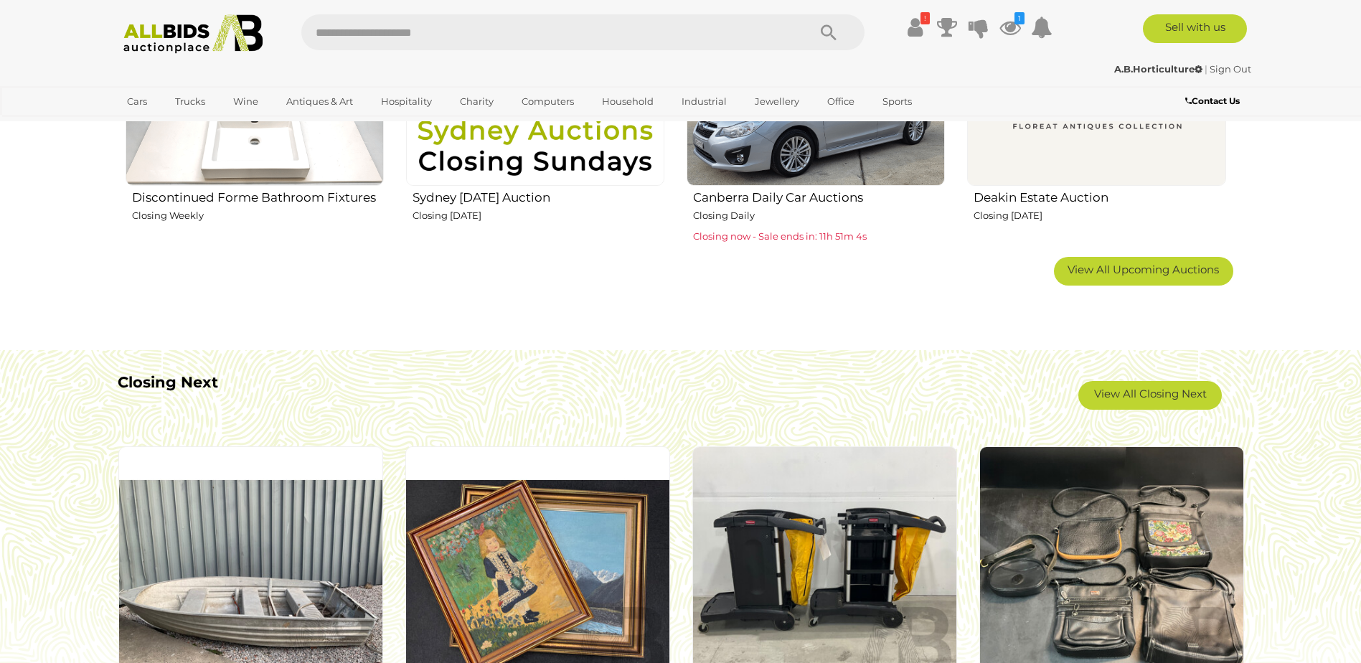
scroll to position [1076, 0]
click at [1111, 392] on link "View All Closing Next" at bounding box center [1150, 394] width 144 height 29
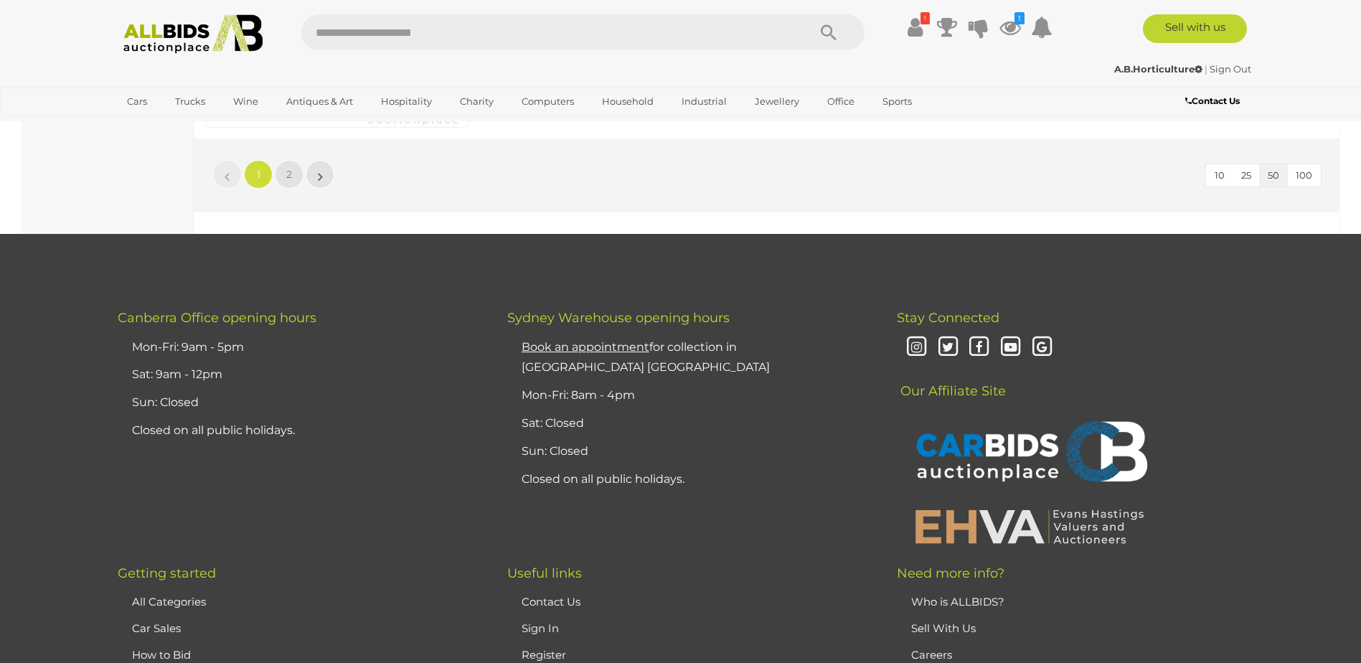
scroll to position [14097, 0]
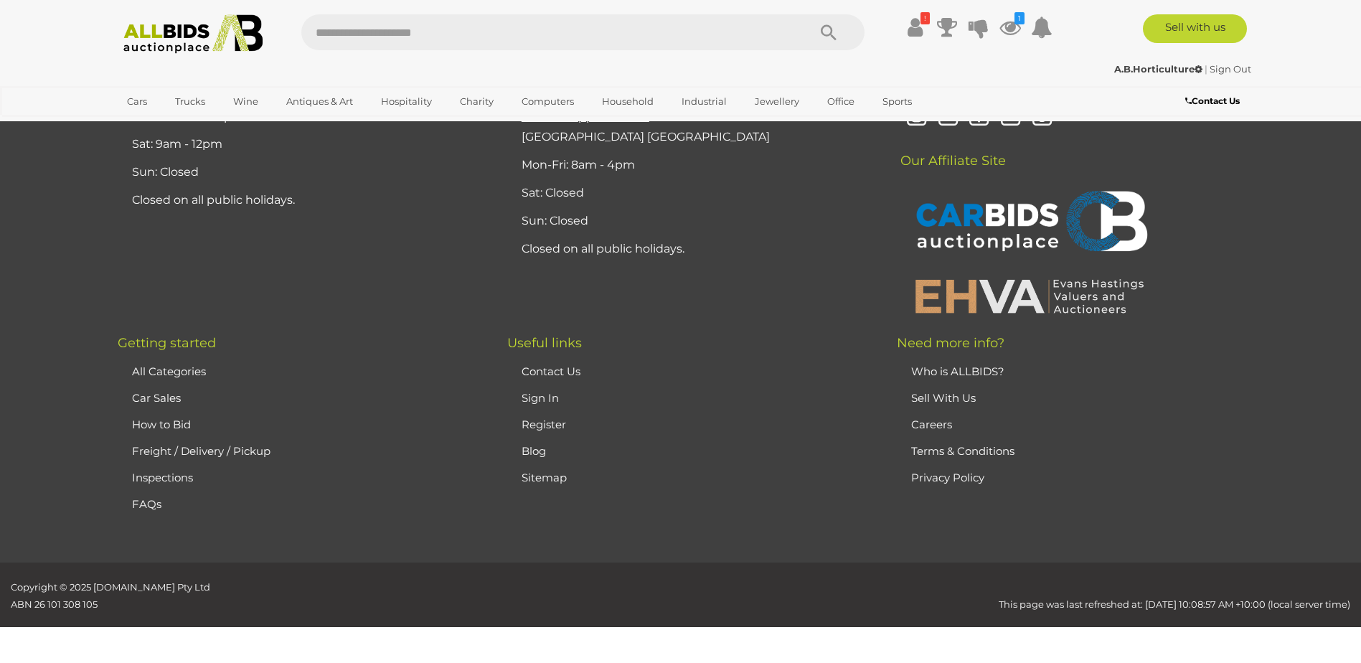
click at [170, 30] on img at bounding box center [194, 33] width 156 height 39
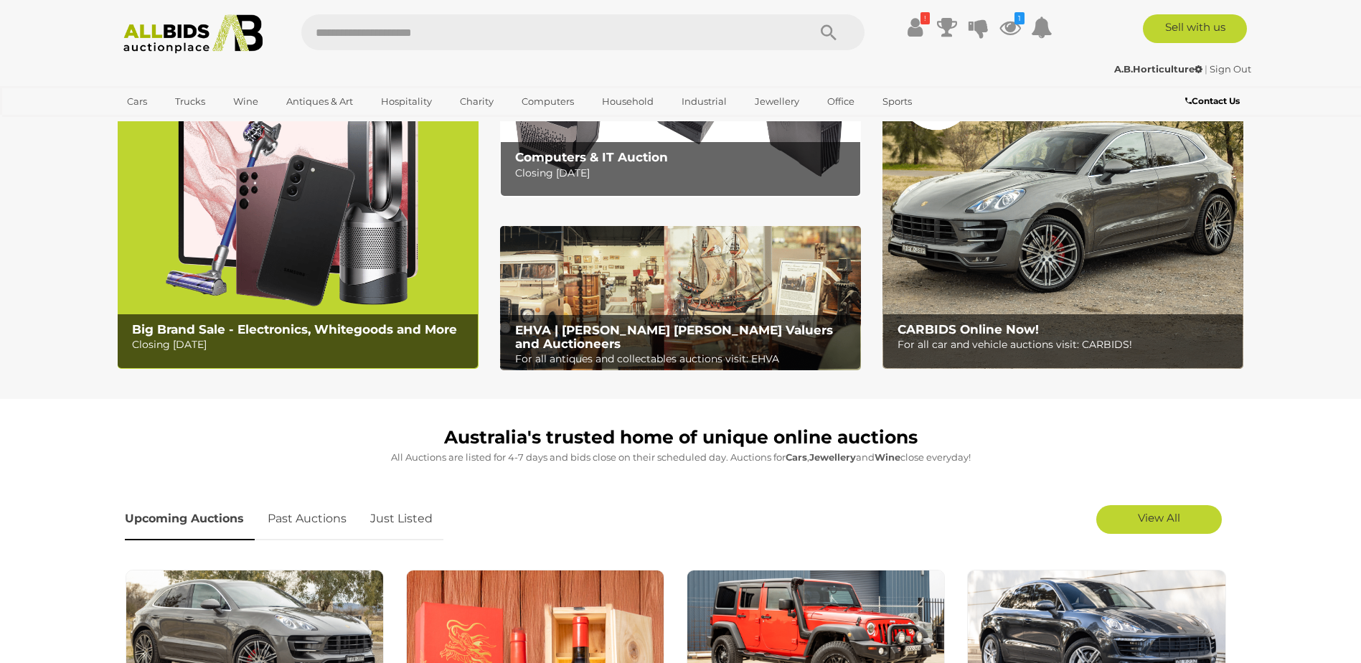
scroll to position [287, 0]
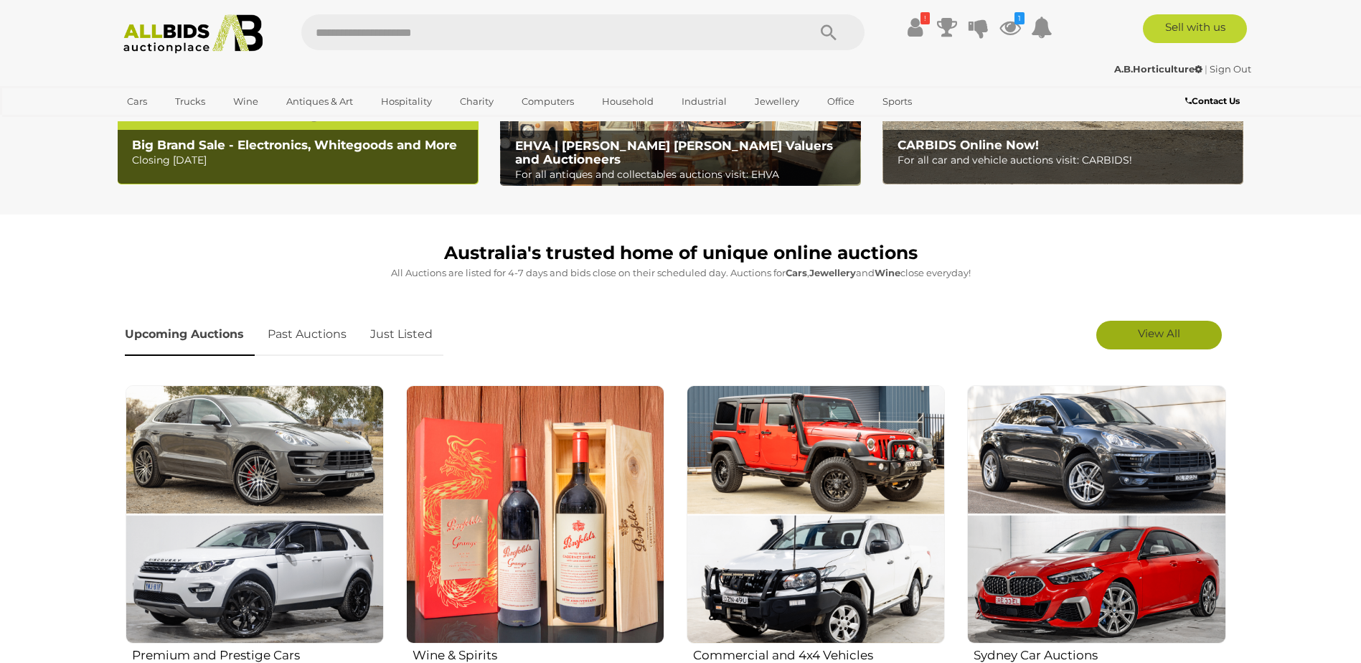
click at [1179, 337] on span "View All" at bounding box center [1159, 333] width 42 height 14
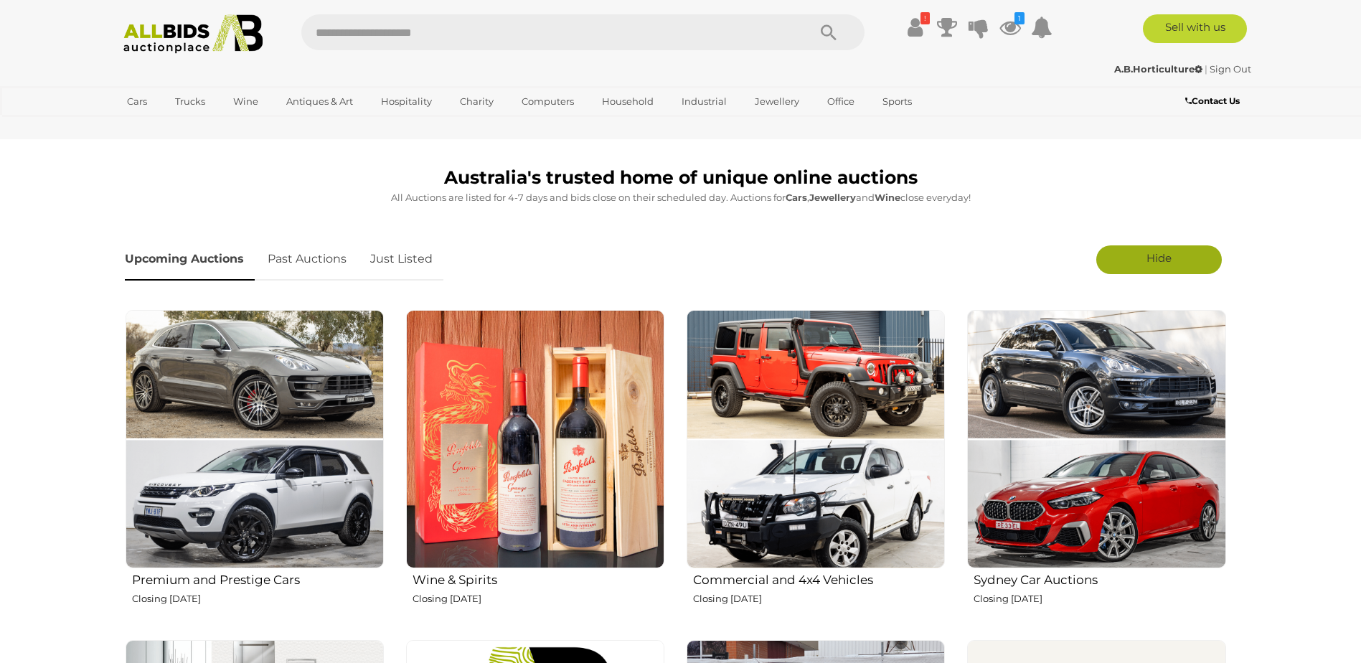
scroll to position [574, 0]
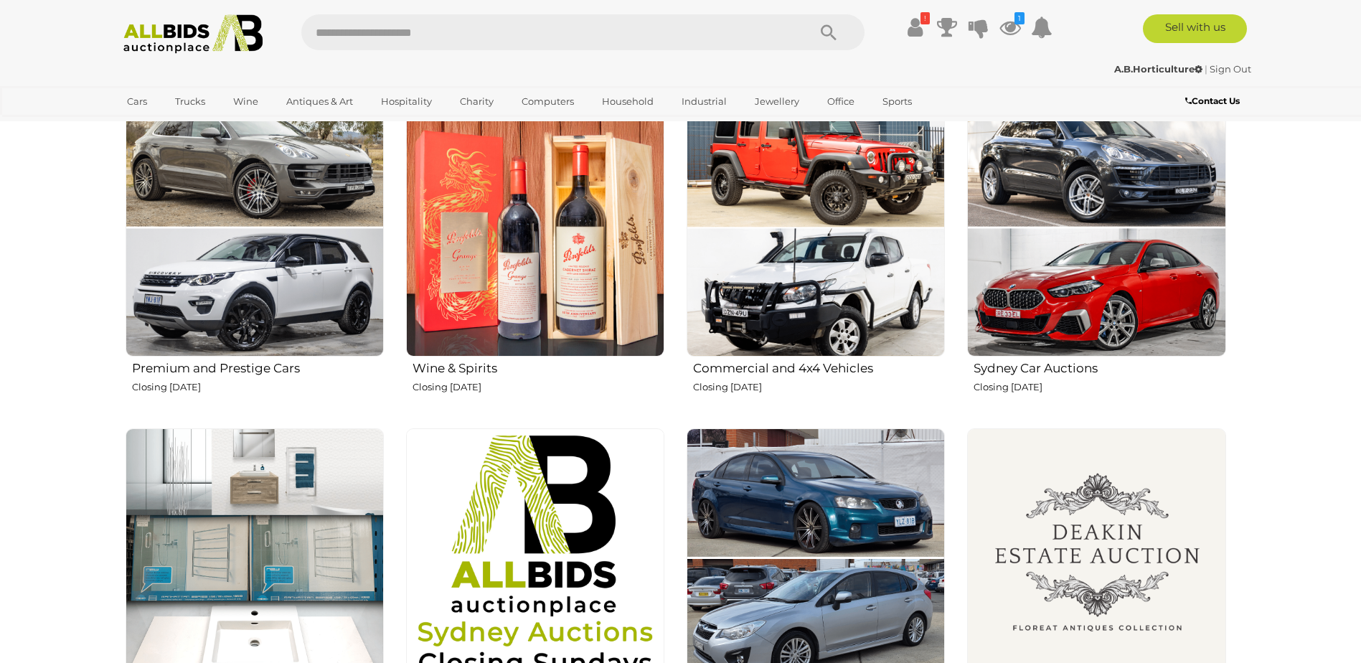
click at [824, 250] on img at bounding box center [816, 227] width 258 height 258
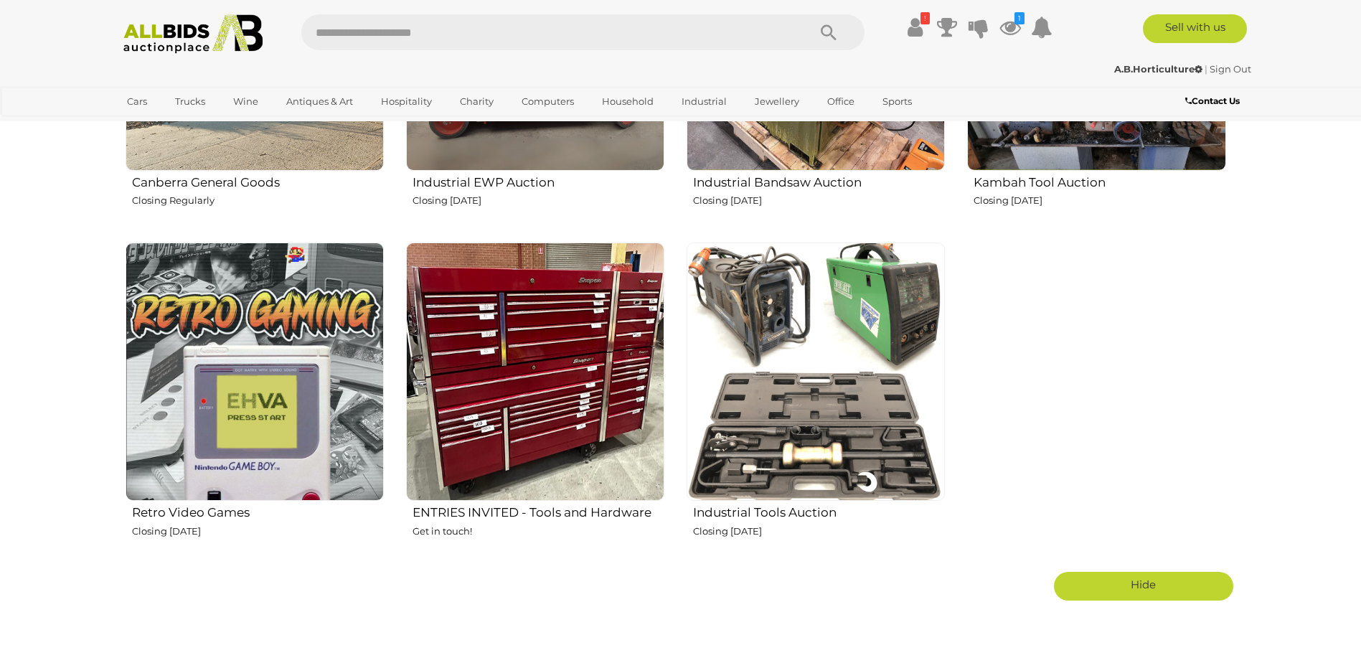
scroll to position [2440, 0]
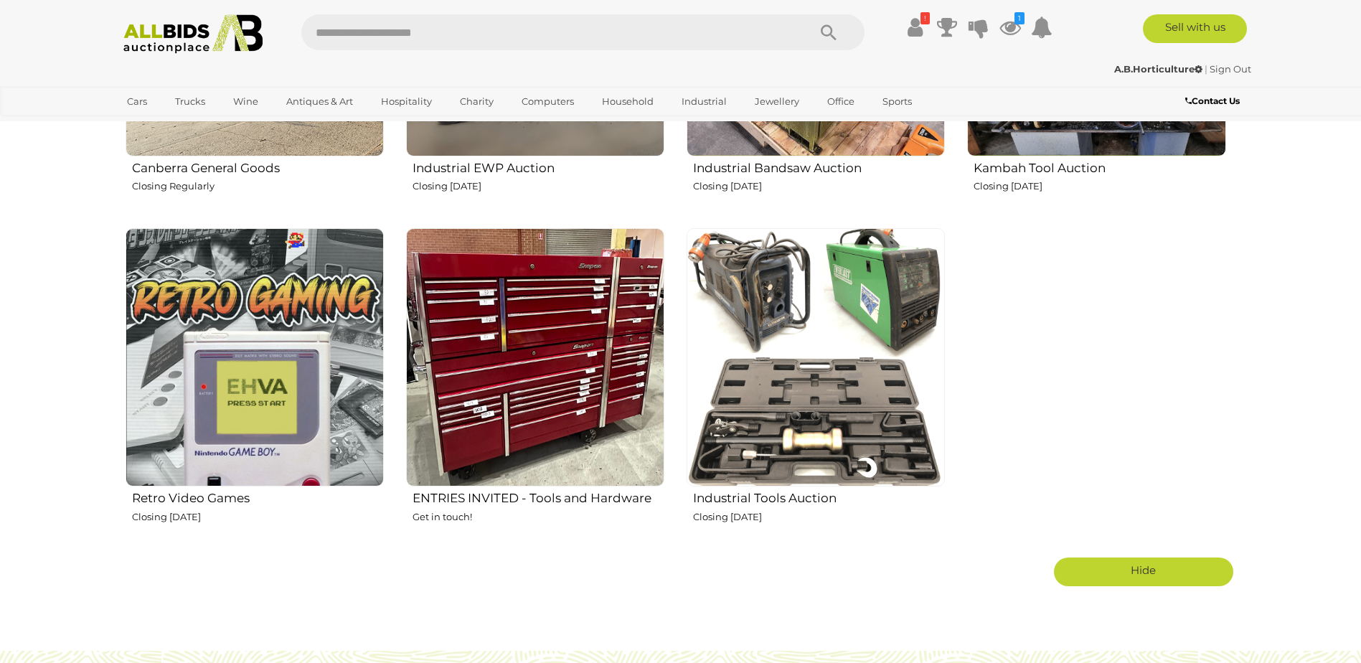
click at [925, 438] on img at bounding box center [816, 357] width 258 height 258
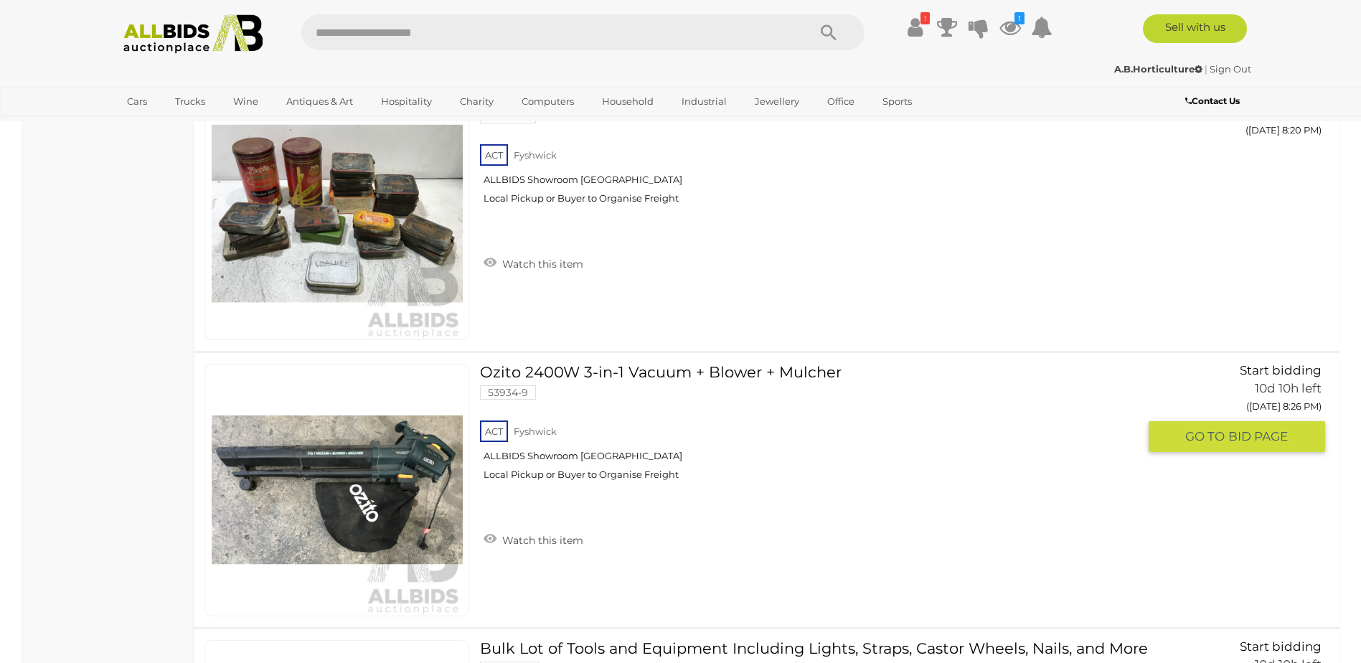
scroll to position [5094, 0]
